Goal: Find specific page/section: Find specific page/section

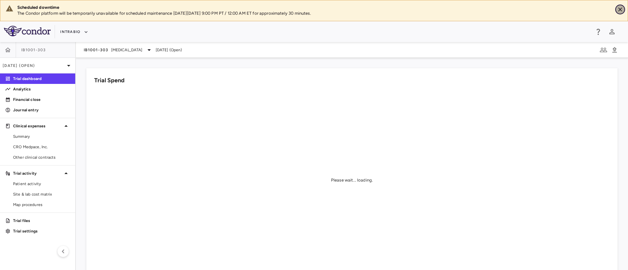
click at [618, 8] on icon "Close" at bounding box center [620, 10] width 4 height 4
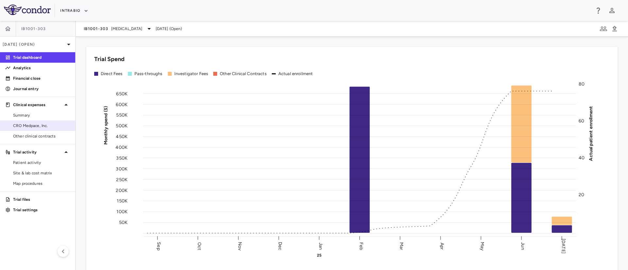
click at [31, 125] on span "CRO Medpace, Inc." at bounding box center [41, 126] width 57 height 6
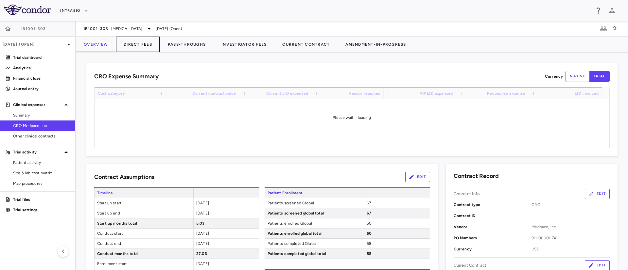
click at [130, 42] on button "Direct Fees" at bounding box center [138, 45] width 44 height 16
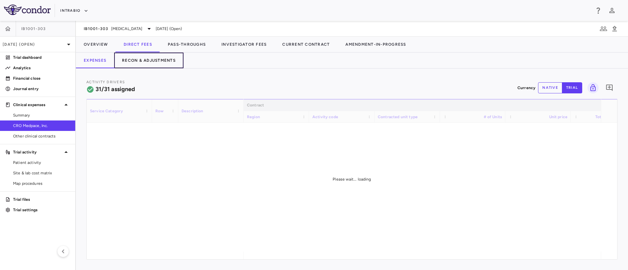
click at [155, 61] on button "Recon & Adjustments" at bounding box center [148, 61] width 69 height 16
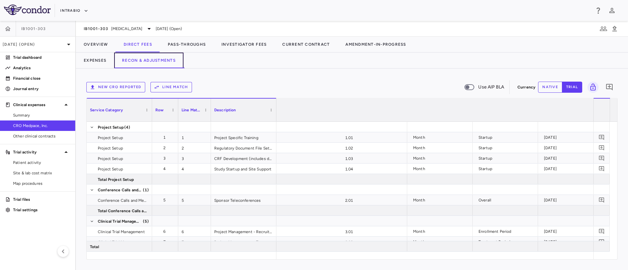
scroll to position [0, 910]
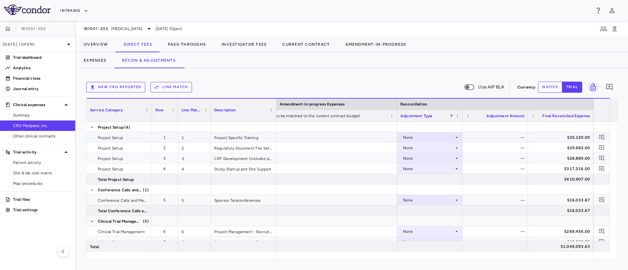
click at [453, 138] on div "None" at bounding box center [428, 137] width 51 height 10
click at [422, 55] on div at bounding box center [314, 135] width 628 height 270
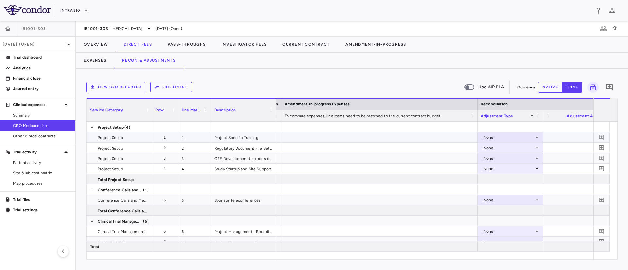
scroll to position [0, 0]
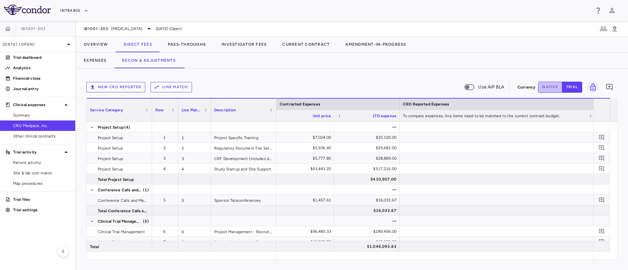
click at [544, 86] on button "native" at bounding box center [550, 87] width 24 height 11
